Goal: Task Accomplishment & Management: Use online tool/utility

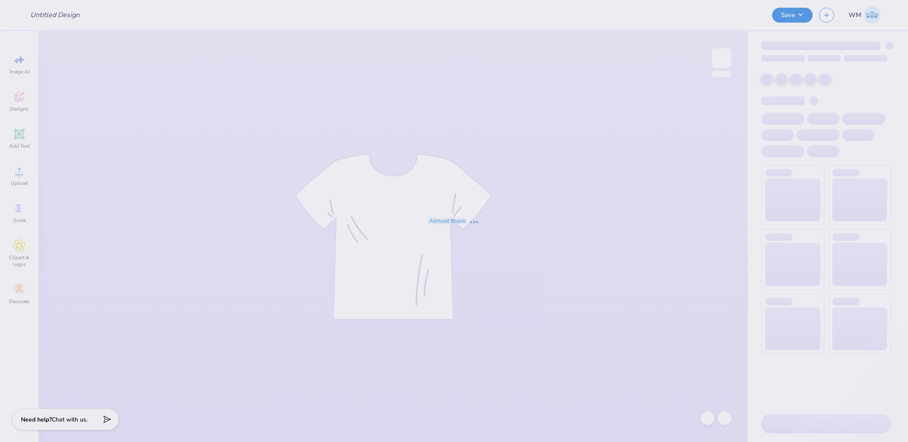
type input "Delta Chi Parents weekend"
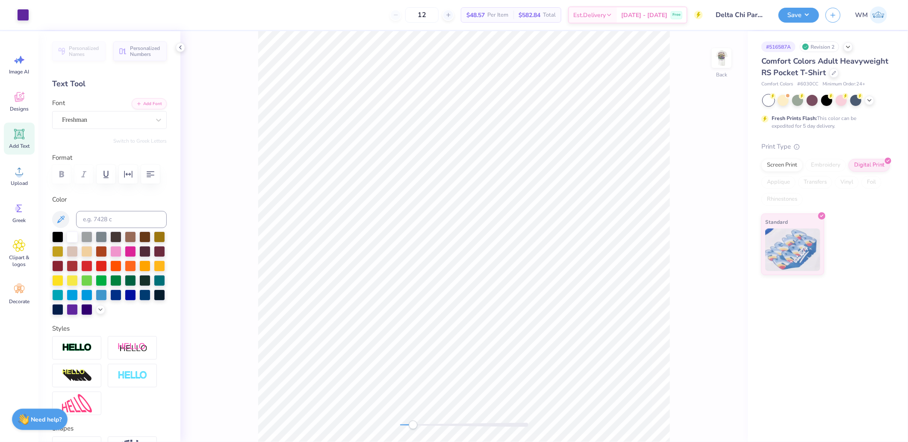
drag, startPoint x: 402, startPoint y: 428, endPoint x: 413, endPoint y: 428, distance: 10.7
click at [413, 428] on div "Accessibility label" at bounding box center [413, 425] width 9 height 9
click at [716, 57] on img at bounding box center [722, 58] width 34 height 34
click at [385, 414] on div "Front" at bounding box center [463, 236] width 567 height 411
drag, startPoint x: 411, startPoint y: 425, endPoint x: 405, endPoint y: 425, distance: 6.0
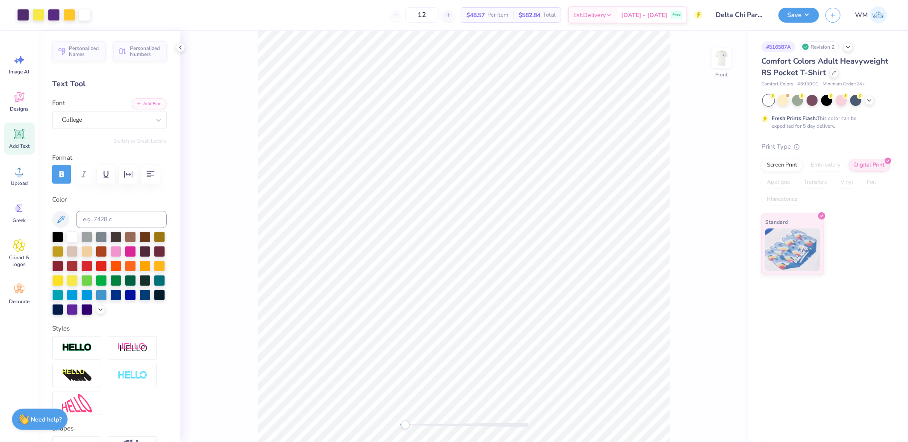
click at [405, 425] on div "Accessibility label" at bounding box center [405, 425] width 9 height 9
drag, startPoint x: 407, startPoint y: 426, endPoint x: 433, endPoint y: 427, distance: 25.2
click at [433, 427] on div "Accessibility label" at bounding box center [431, 425] width 9 height 9
click at [25, 249] on icon at bounding box center [19, 245] width 12 height 13
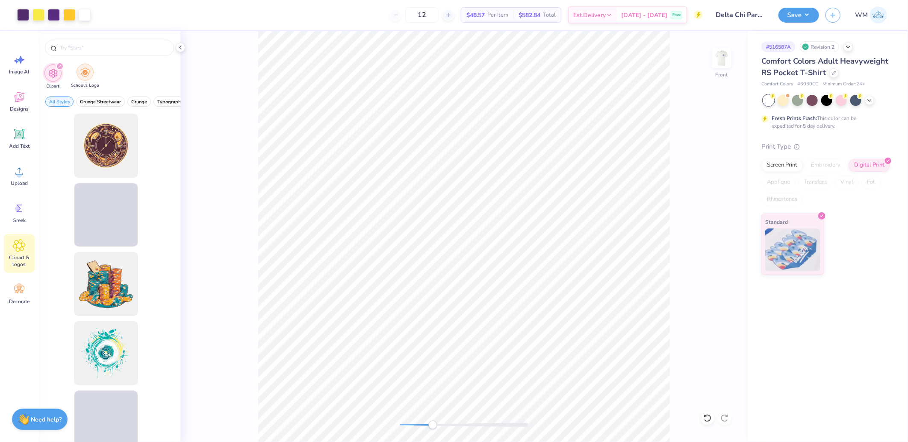
click at [79, 76] on div "filter for School's Logo" at bounding box center [85, 72] width 17 height 17
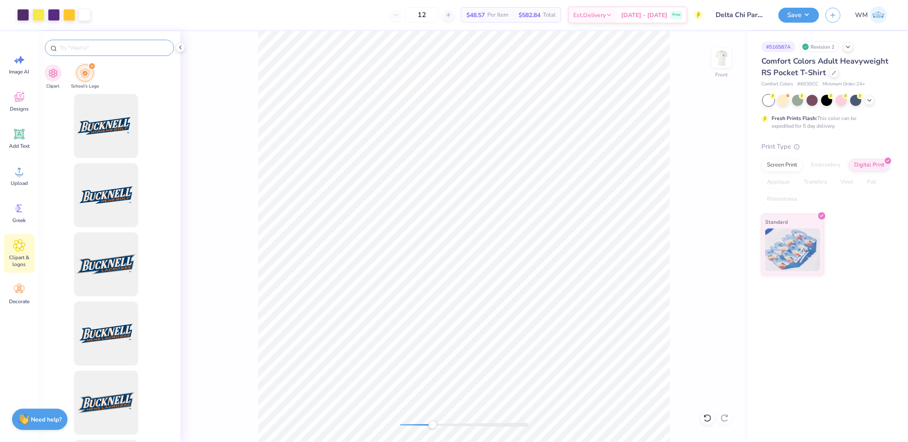
click at [105, 51] on input "text" at bounding box center [113, 48] width 109 height 9
click at [96, 50] on input "text" at bounding box center [113, 48] width 109 height 9
paste input "[US_STATE][GEOGRAPHIC_DATA]"
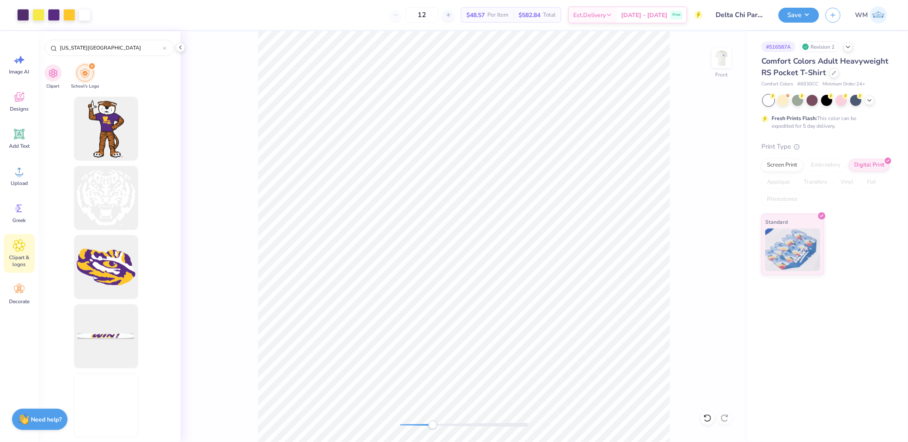
scroll to position [5273, 0]
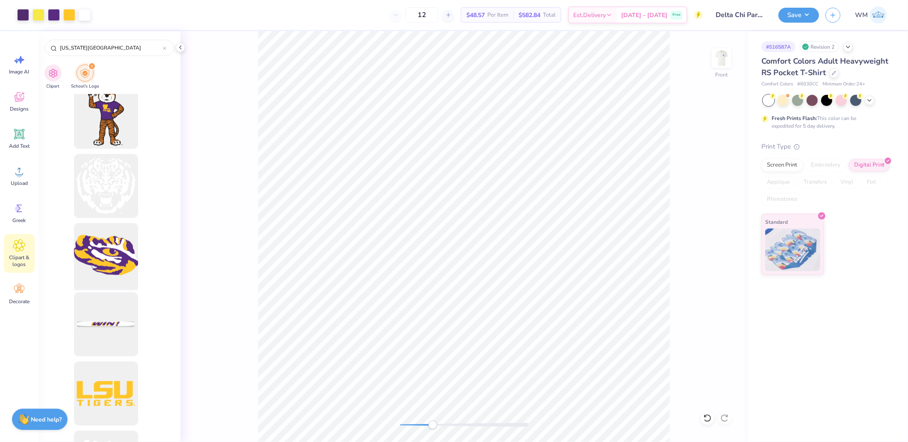
type input "[US_STATE][GEOGRAPHIC_DATA]"
click at [115, 265] on div at bounding box center [106, 255] width 71 height 71
drag, startPoint x: 434, startPoint y: 425, endPoint x: 404, endPoint y: 422, distance: 30.1
click at [404, 422] on div "Accessibility label" at bounding box center [404, 425] width 9 height 9
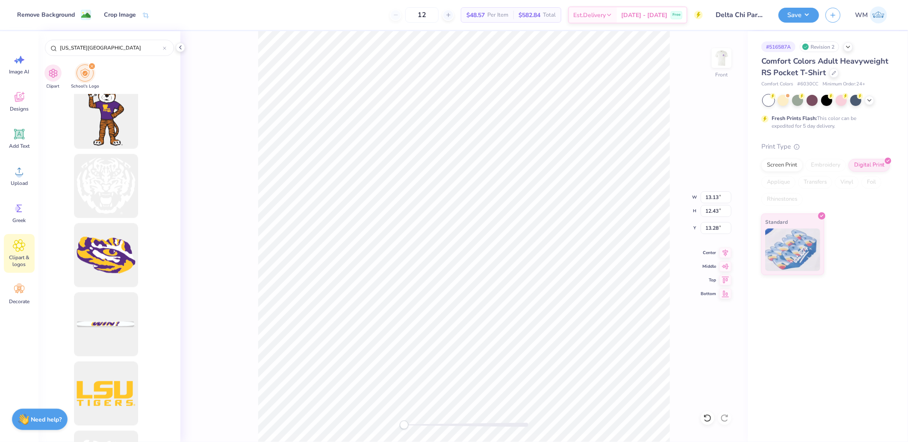
type input "14.32"
type input "9.00"
type input "3.00"
click at [575, 301] on li "Download image" at bounding box center [563, 298] width 67 height 17
click at [725, 59] on img at bounding box center [722, 58] width 34 height 34
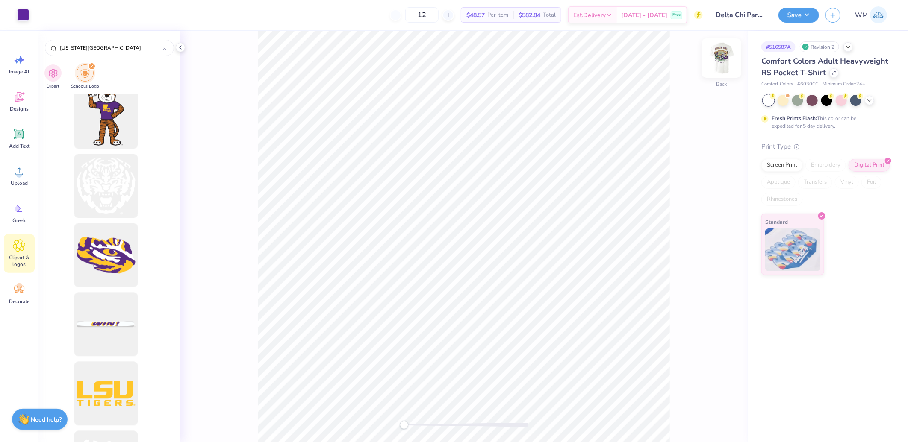
click at [721, 60] on img at bounding box center [722, 58] width 34 height 34
